Goal: Transaction & Acquisition: Purchase product/service

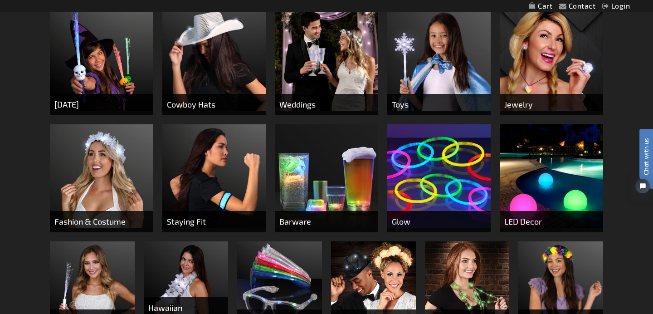
scroll to position [385, 0]
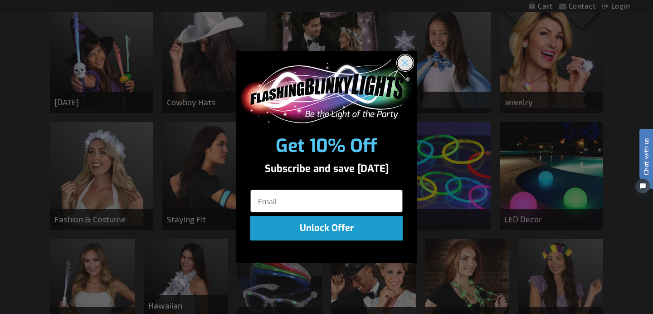
click at [405, 59] on circle "Close dialog" at bounding box center [405, 62] width 15 height 15
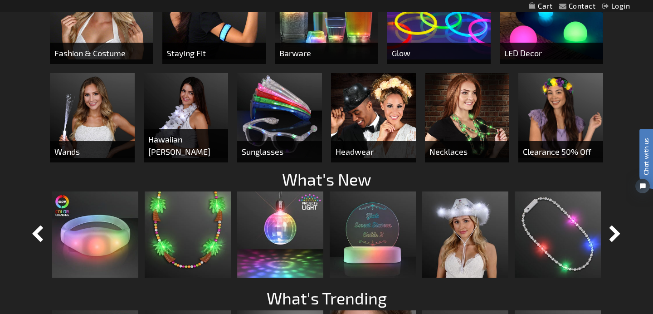
scroll to position [698, 0]
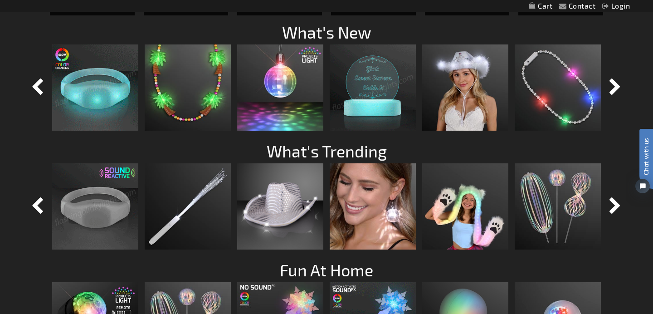
click at [114, 84] on img at bounding box center [95, 87] width 86 height 86
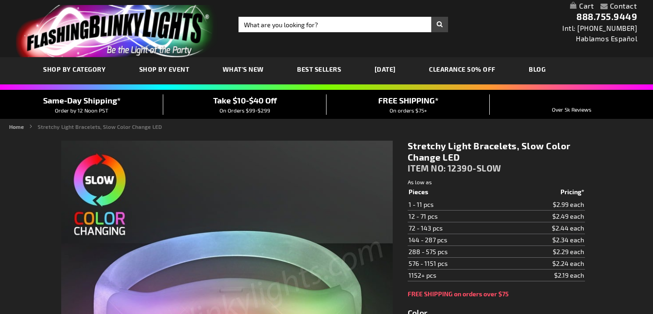
type input "5659"
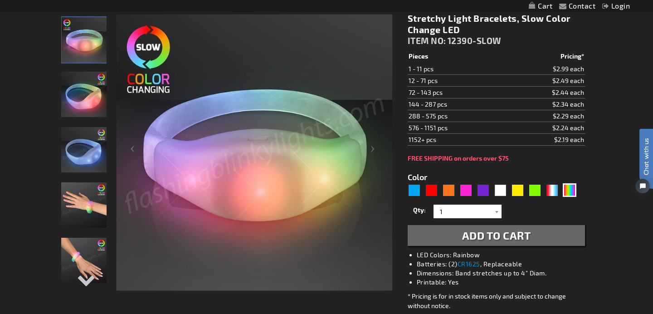
scroll to position [115, 0]
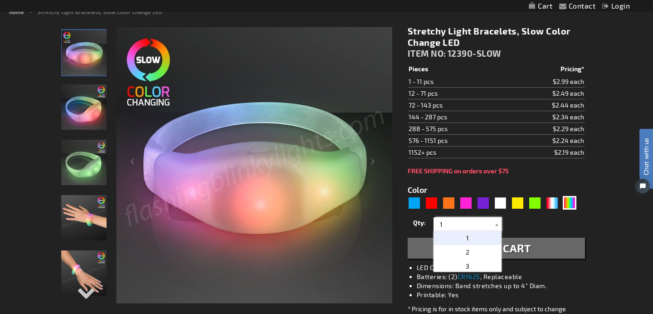
click at [489, 227] on input "1" at bounding box center [469, 224] width 66 height 14
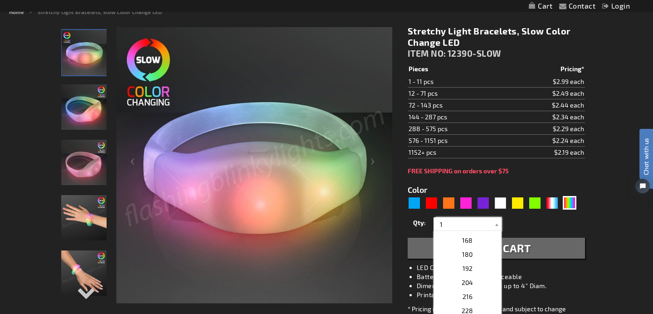
scroll to position [203, 0]
click at [477, 263] on p "72" at bounding box center [467, 260] width 68 height 14
type input "72"
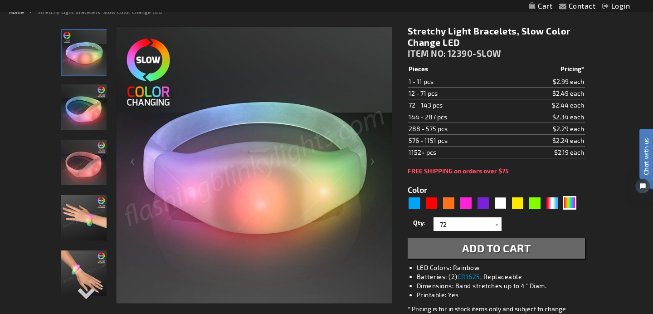
click at [574, 218] on div "Qty 1 2 3 4 5 6 7 8 9 10 11 12 24 36 48 60 72 84 96 108 120 132 144 156 168" at bounding box center [496, 224] width 177 height 18
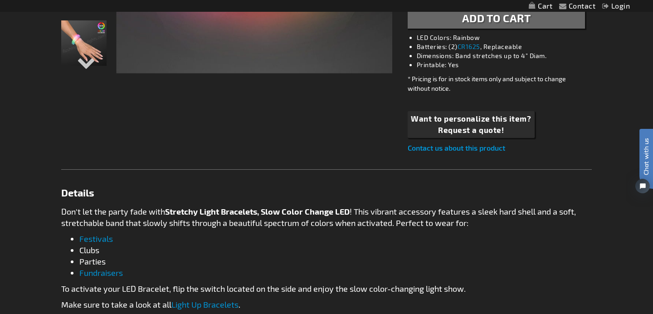
scroll to position [351, 0]
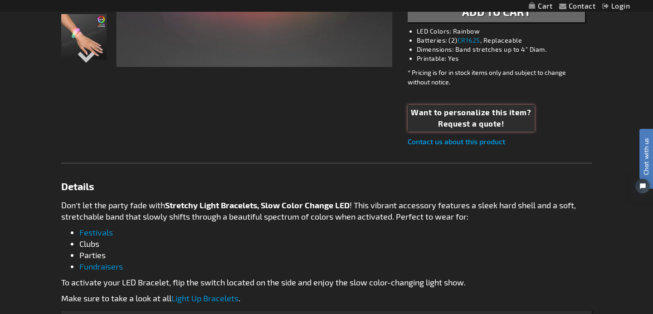
click at [443, 119] on span "Request a quote!" at bounding box center [471, 124] width 120 height 12
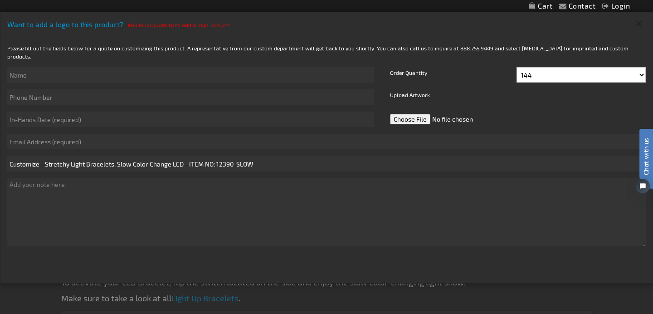
click at [640, 27] on button "Close" at bounding box center [639, 23] width 15 height 15
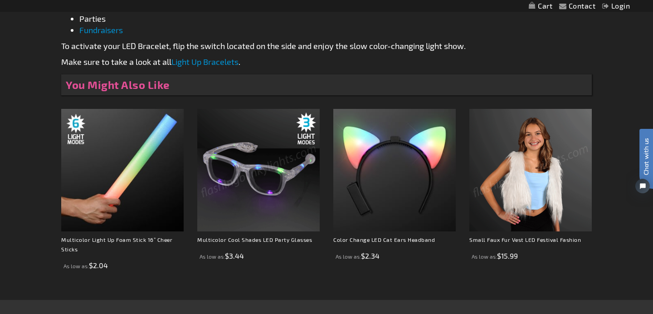
scroll to position [586, 0]
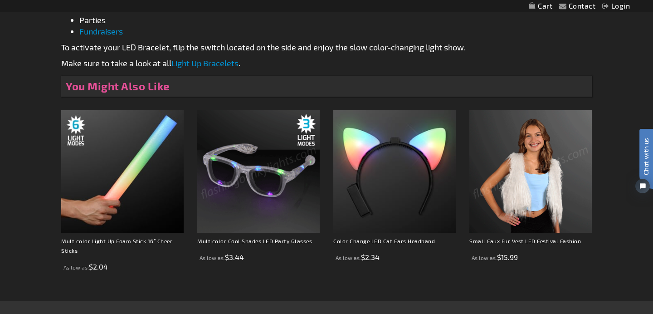
click at [231, 65] on link "Light Up Bracelets" at bounding box center [204, 63] width 67 height 10
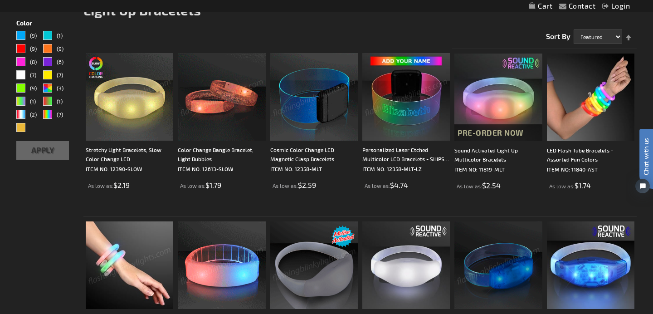
scroll to position [129, 0]
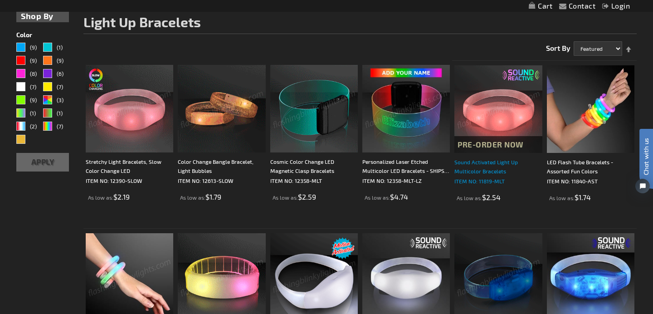
click at [475, 176] on p "ITEM NO: 11819-MLT" at bounding box center [498, 180] width 88 height 9
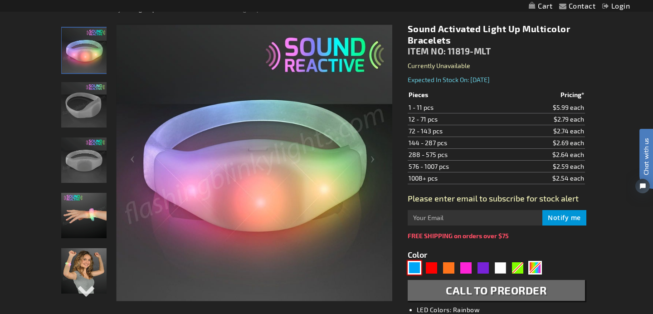
click at [413, 269] on div "Blue" at bounding box center [415, 268] width 14 height 14
type input "5629"
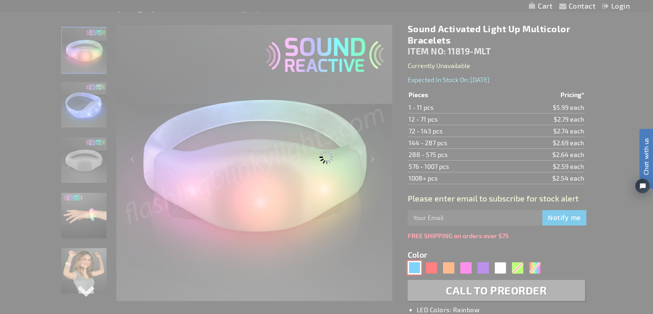
type input "11819-BL"
type input "Customize - Blue LED Sound Activated Bracelets - ITEM NO: 11819-BL"
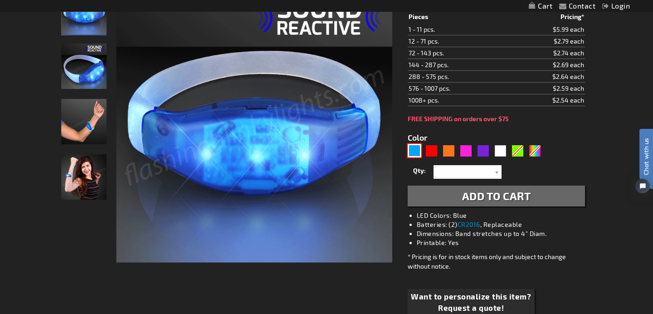
scroll to position [160, 0]
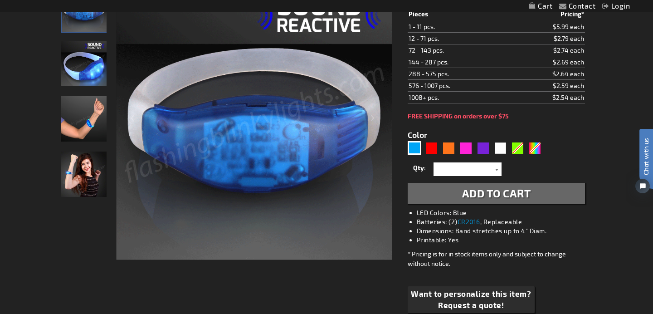
click at [497, 166] on div at bounding box center [496, 169] width 9 height 14
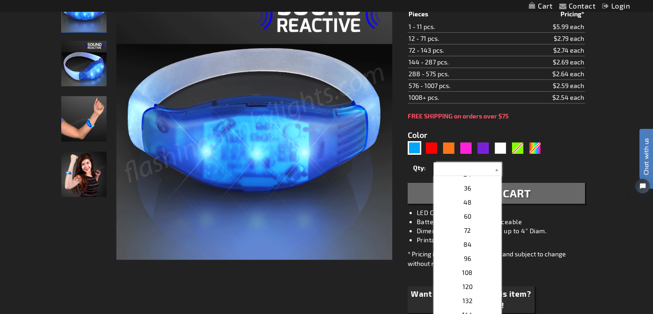
scroll to position [178, 0]
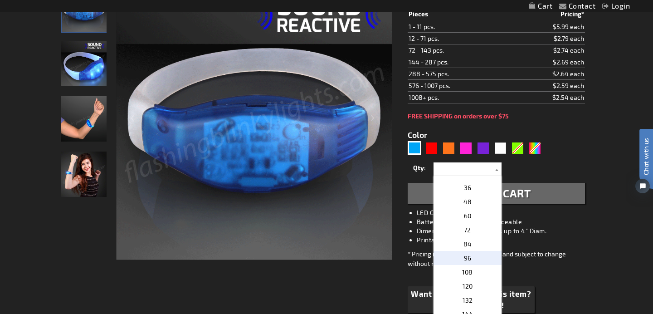
click at [464, 263] on p "96" at bounding box center [467, 258] width 68 height 14
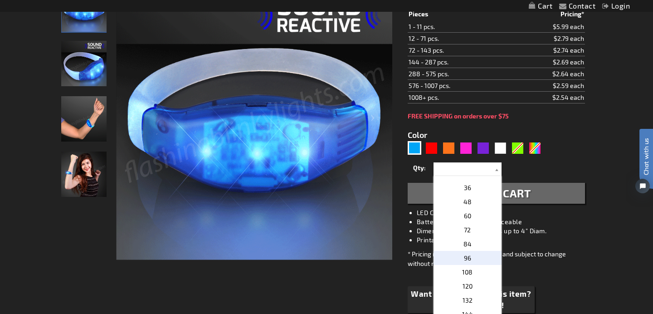
type input "96"
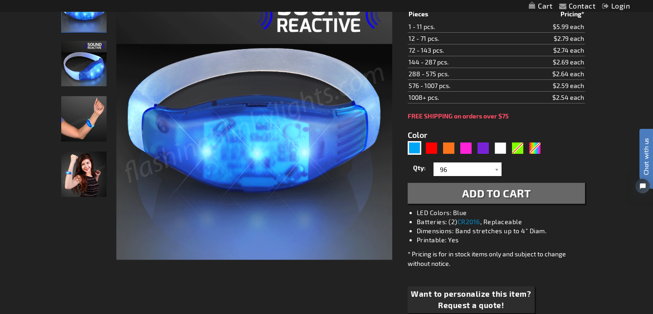
click at [502, 190] on span "Add to Cart" at bounding box center [496, 192] width 69 height 13
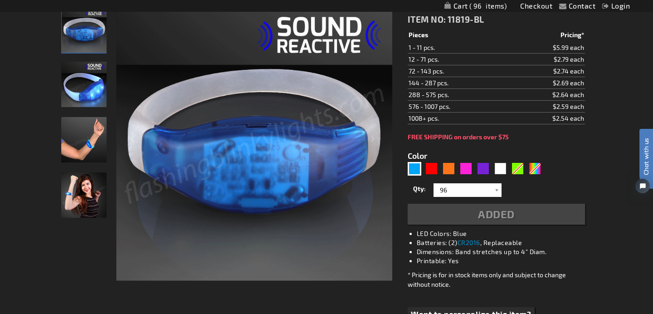
scroll to position [180, 0]
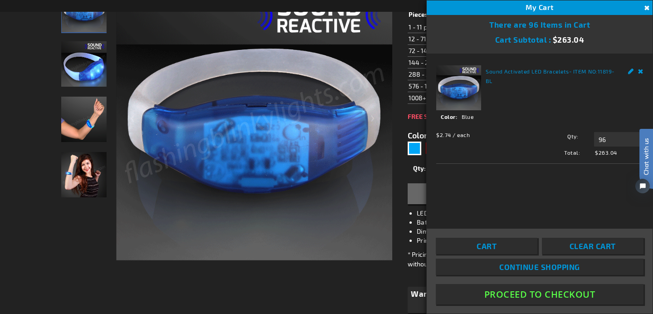
click at [647, 7] on button "Close" at bounding box center [646, 8] width 10 height 10
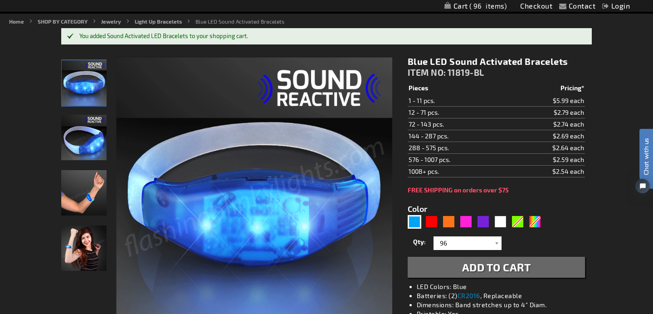
scroll to position [105, 0]
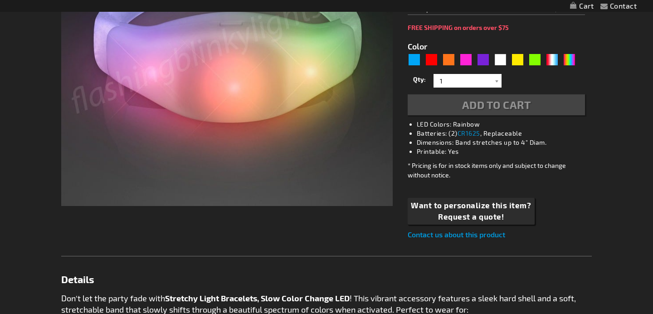
type input "5659"
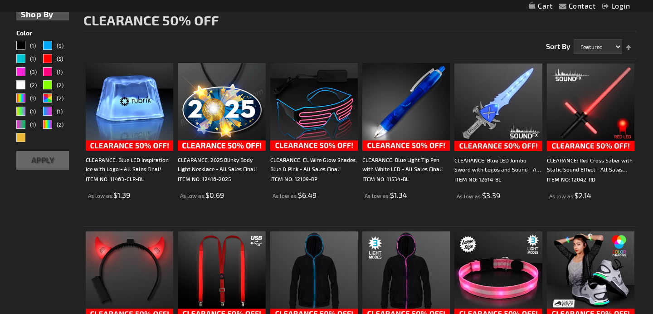
scroll to position [135, 0]
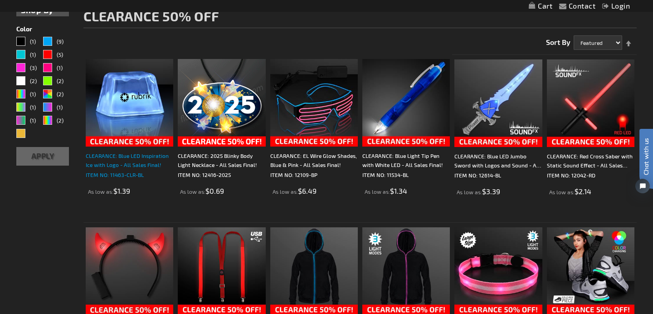
click at [126, 166] on div "CLEARANCE: Blue LED Inspiration Ice with Logo - All Sales Final!" at bounding box center [130, 160] width 88 height 18
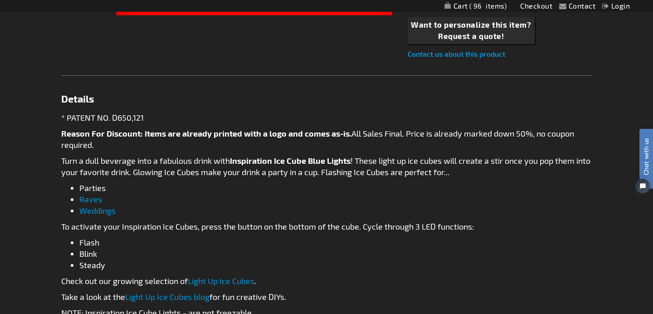
scroll to position [412, 0]
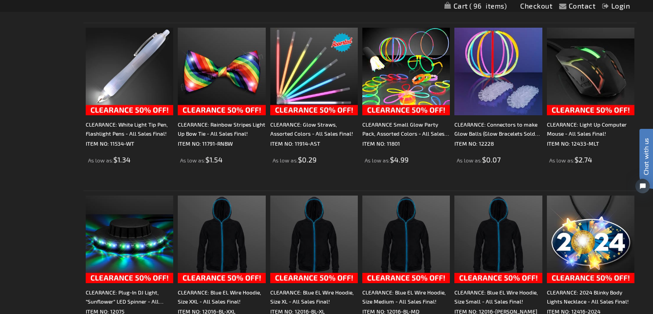
scroll to position [1007, 0]
